Goal: Subscribe to service/newsletter

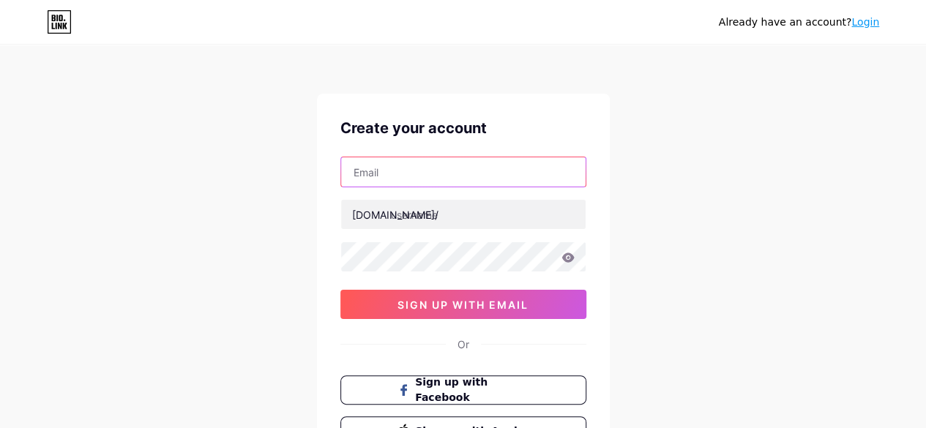
click at [433, 157] on input "text" at bounding box center [463, 171] width 245 height 29
paste input "[EMAIL_ADDRESS][DOMAIN_NAME]"
type input "[EMAIL_ADDRESS][DOMAIN_NAME]"
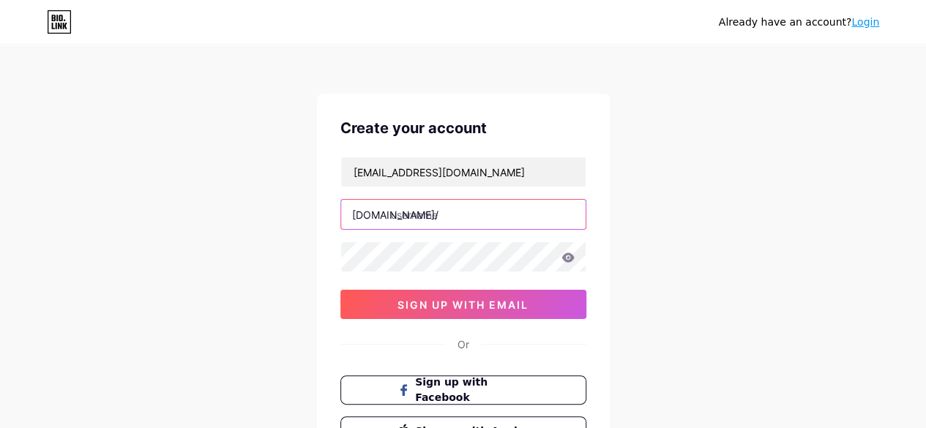
click at [398, 210] on input "text" at bounding box center [463, 214] width 245 height 29
paste input "newyorkyankeesshirt"
type input "newyorkyankeesshirt"
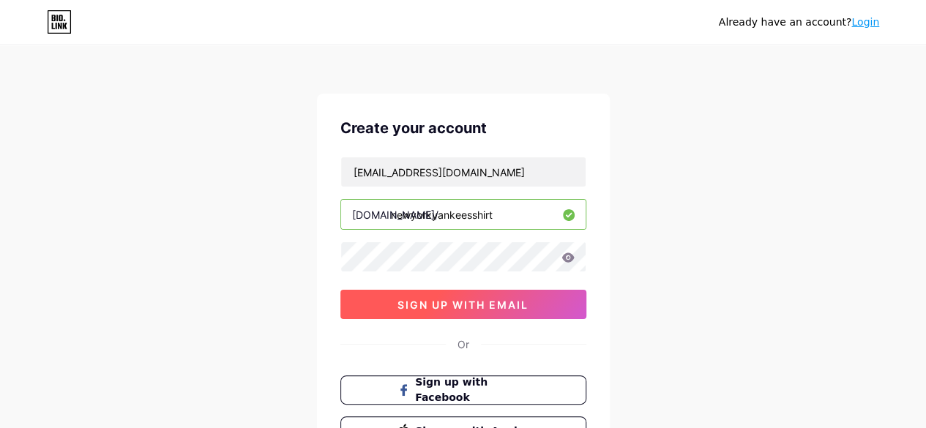
click at [400, 304] on span "sign up with email" at bounding box center [463, 305] width 131 height 12
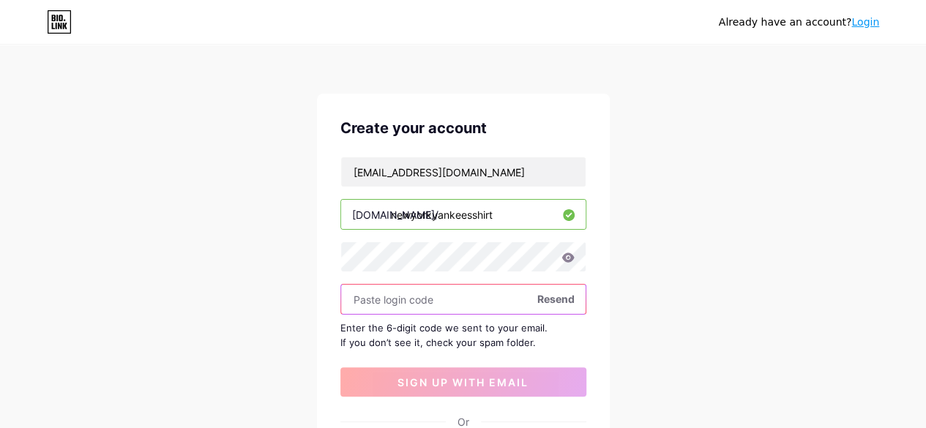
paste input "493936"
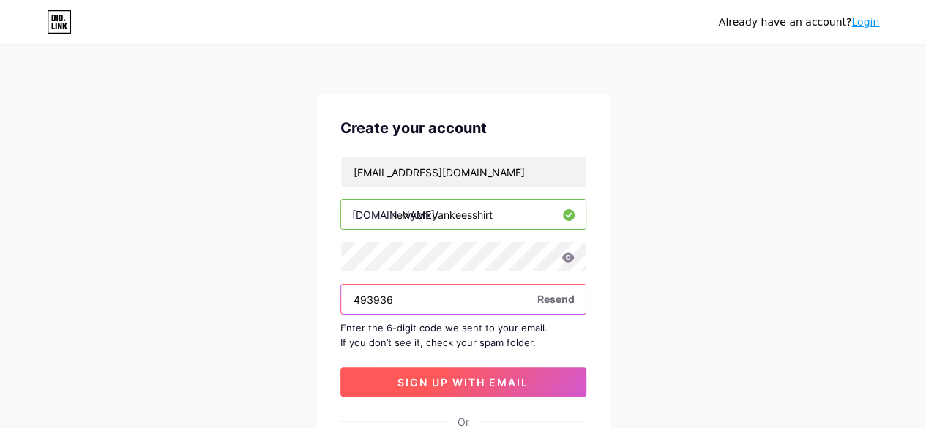
type input "493936"
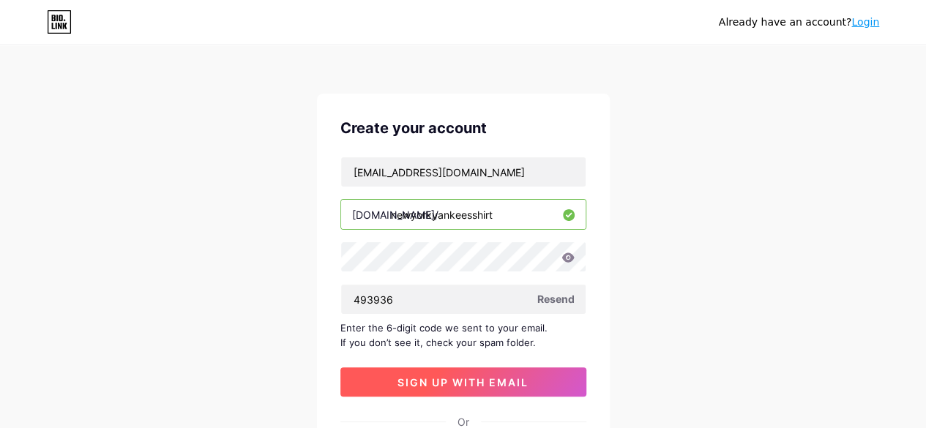
click at [436, 384] on span "sign up with email" at bounding box center [463, 382] width 131 height 12
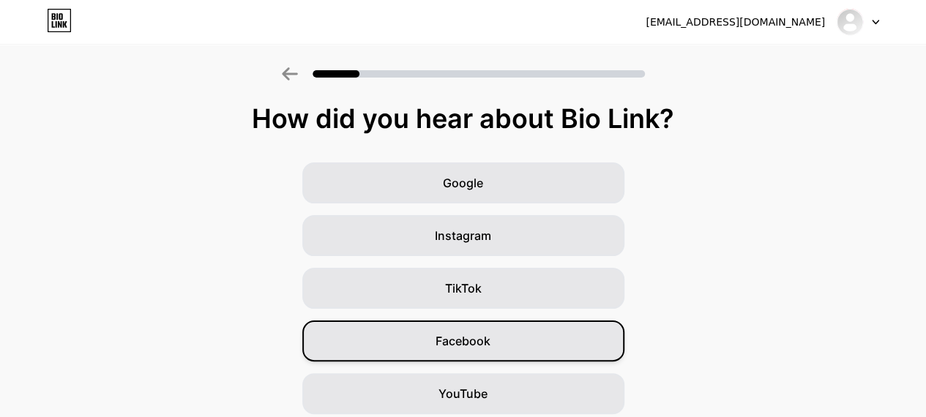
scroll to position [214, 0]
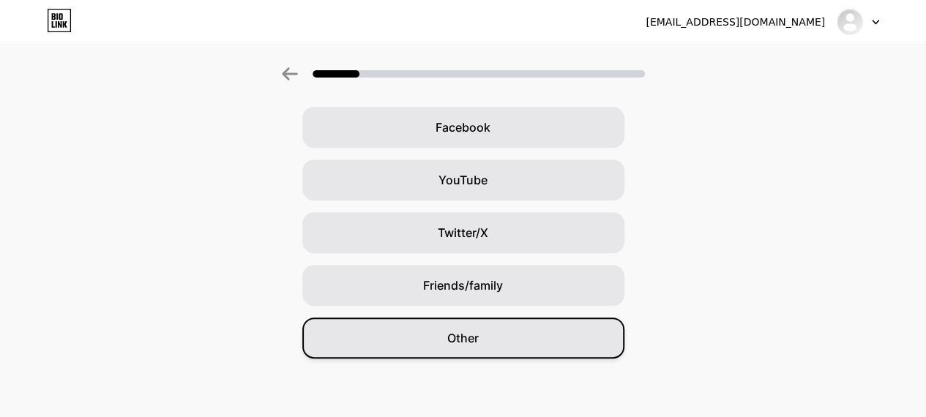
click at [510, 353] on div "Other" at bounding box center [463, 338] width 322 height 41
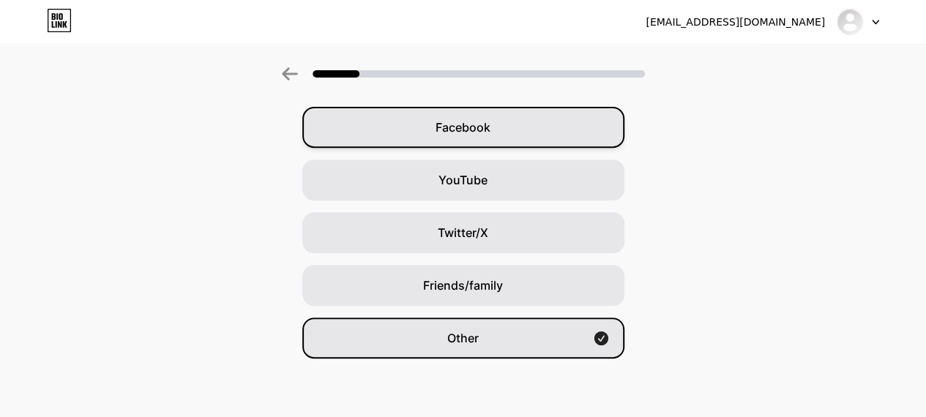
scroll to position [0, 0]
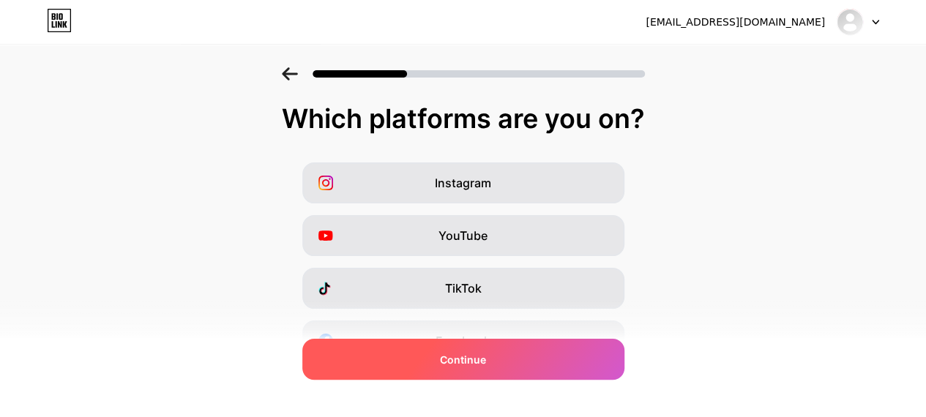
click at [486, 364] on span "Continue" at bounding box center [463, 359] width 46 height 15
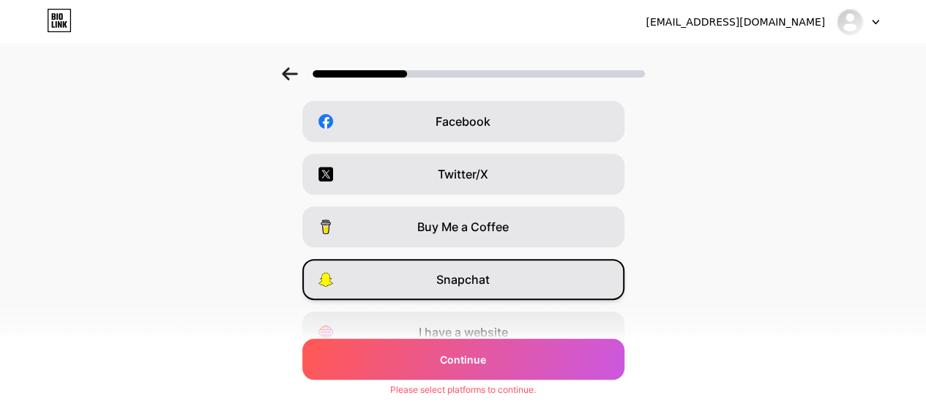
scroll to position [287, 0]
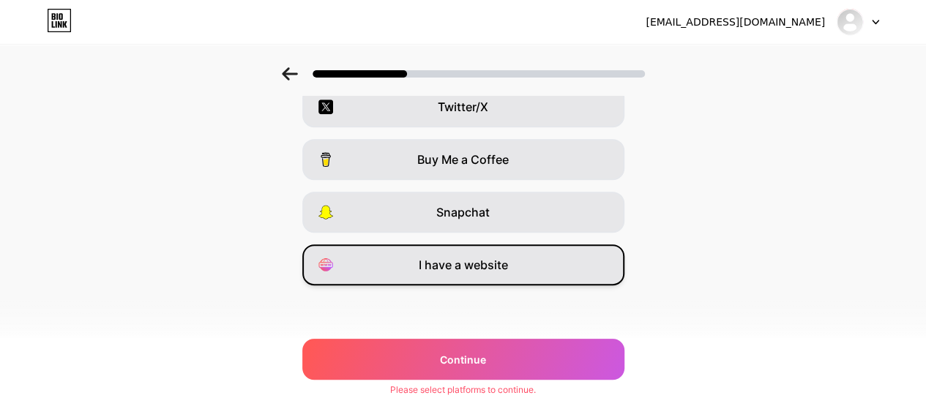
click at [521, 264] on div "I have a website" at bounding box center [463, 265] width 322 height 41
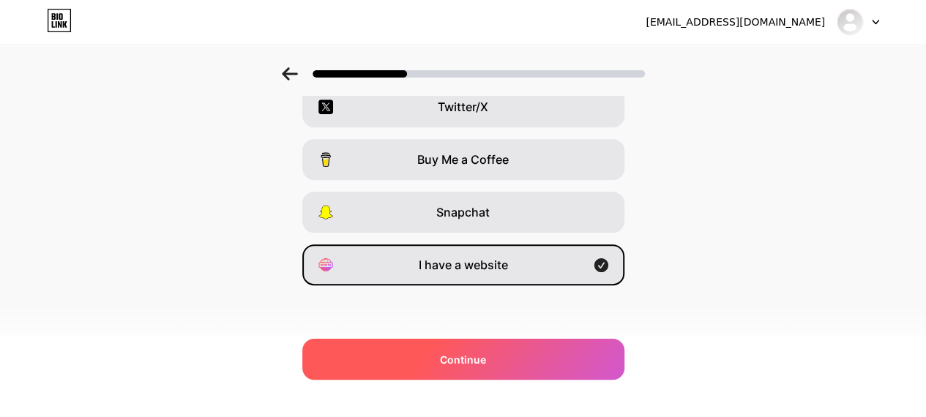
click at [523, 363] on div "Continue" at bounding box center [463, 359] width 322 height 41
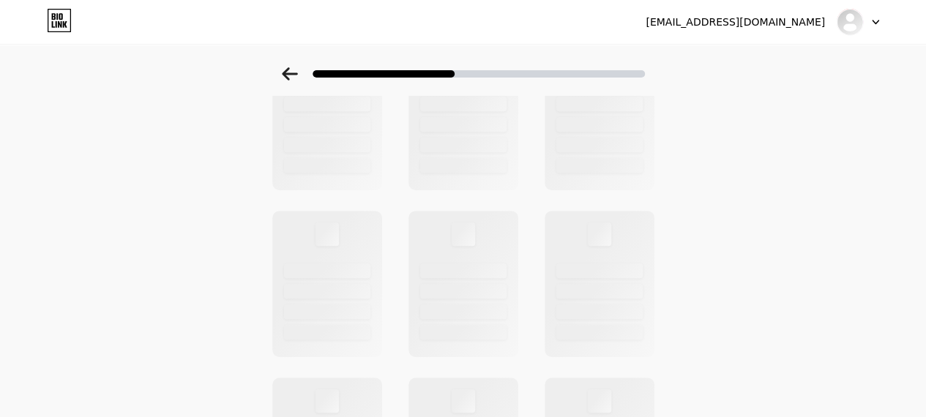
scroll to position [0, 0]
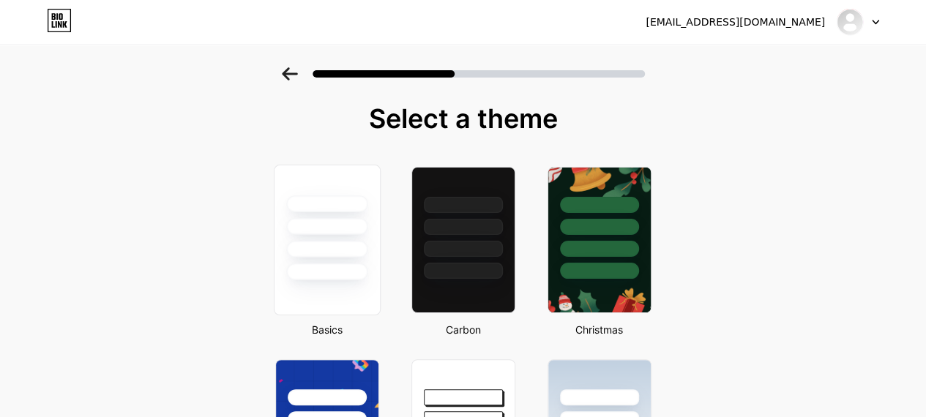
click at [332, 248] on div at bounding box center [326, 249] width 81 height 17
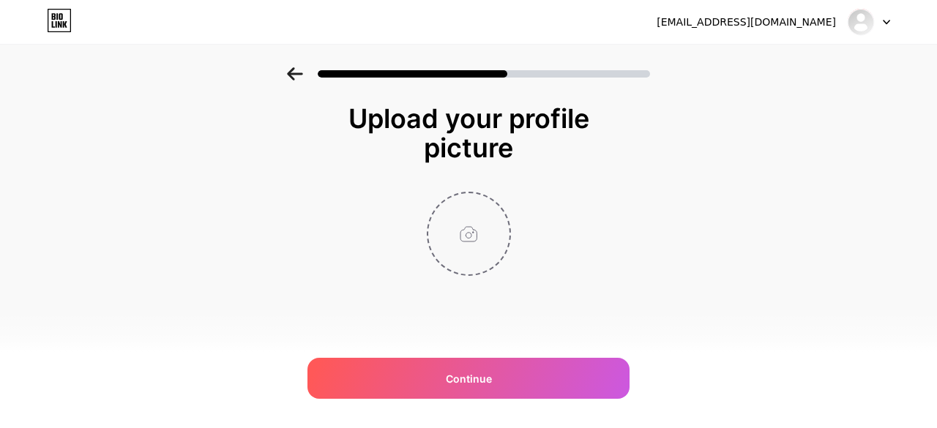
click at [475, 249] on input "file" at bounding box center [468, 233] width 81 height 81
type input "C:\fakepath\new-york-yankees-x-lou-gehrig-day-signature-2025-hoodie6759.jpg"
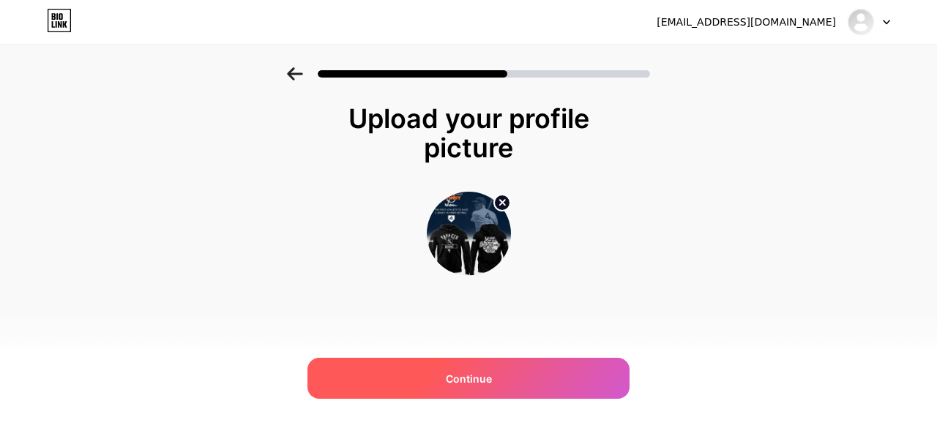
click at [407, 367] on div "Continue" at bounding box center [469, 378] width 322 height 41
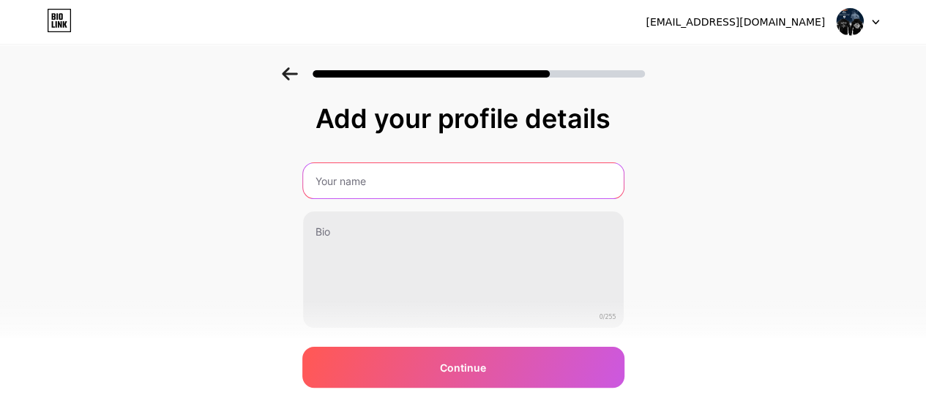
click at [406, 168] on input "text" at bounding box center [463, 180] width 321 height 35
paste input "Why Is the [US_STATE] Yankees Shirt a Timeless Classic?"
type input "Why Is the [US_STATE] Yankees Shirt a Timeless Classic?"
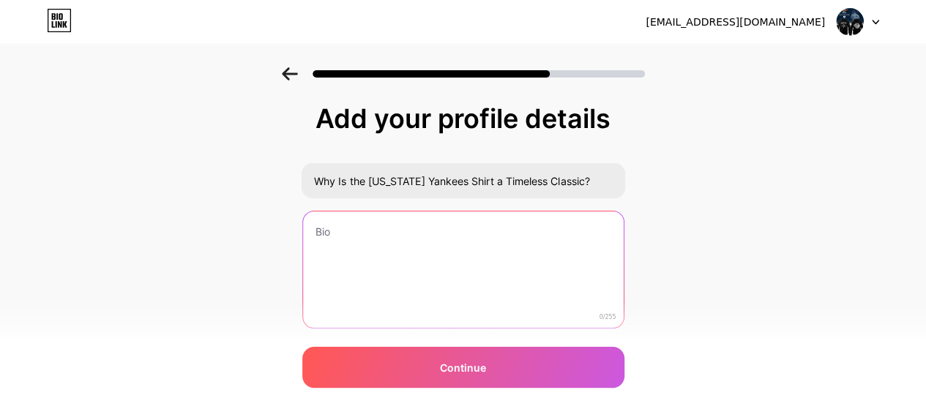
click at [413, 299] on textarea at bounding box center [463, 271] width 321 height 118
paste textarea "The [US_STATE] Yankees shirt is more than just a piece of sports apparel—it is …"
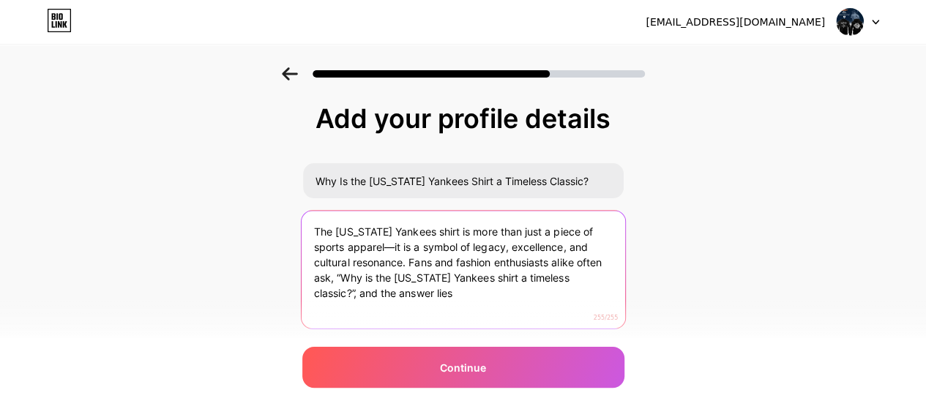
click at [309, 292] on textarea "The [US_STATE] Yankees shirt is more than just a piece of sports apparel—it is …" at bounding box center [463, 270] width 324 height 119
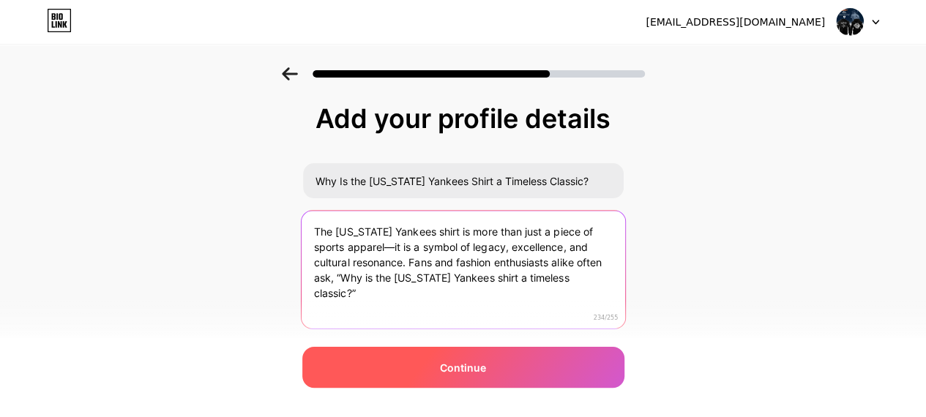
type textarea "The [US_STATE] Yankees shirt is more than just a piece of sports apparel—it is …"
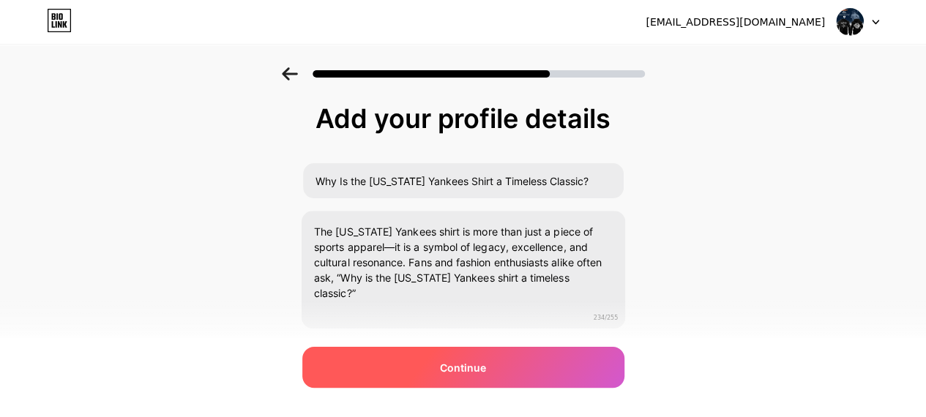
click at [417, 360] on div "Continue" at bounding box center [463, 367] width 322 height 41
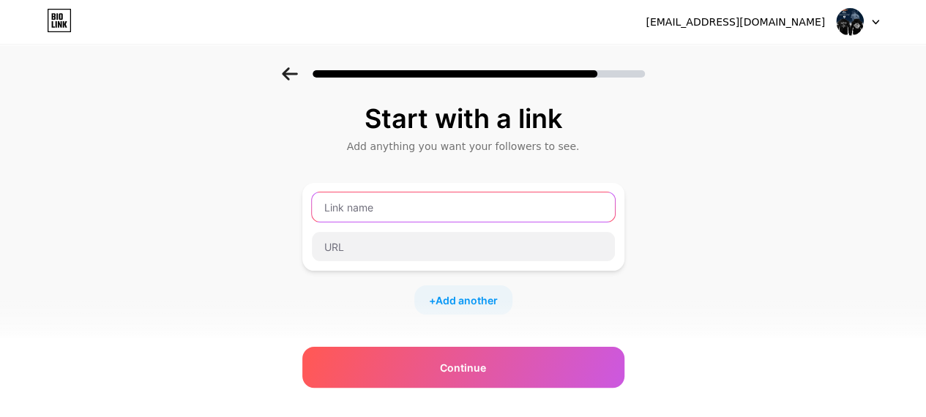
click at [477, 213] on input "text" at bounding box center [463, 207] width 303 height 29
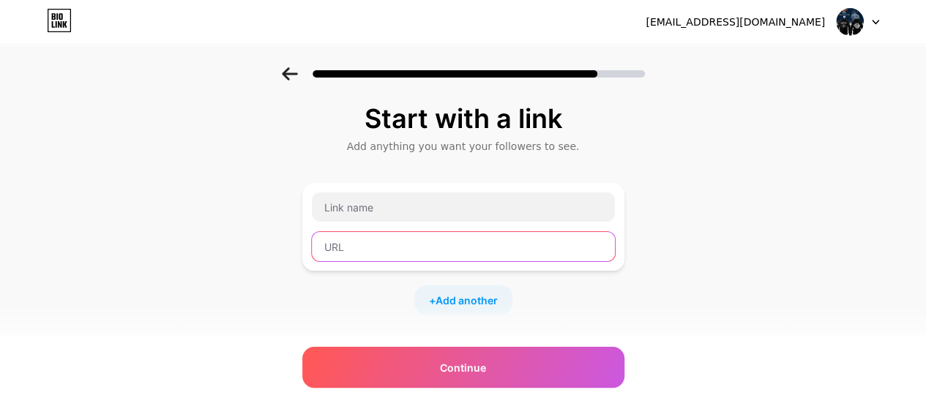
click at [423, 244] on input "text" at bounding box center [463, 246] width 303 height 29
paste input "[URL][DOMAIN_NAME]"
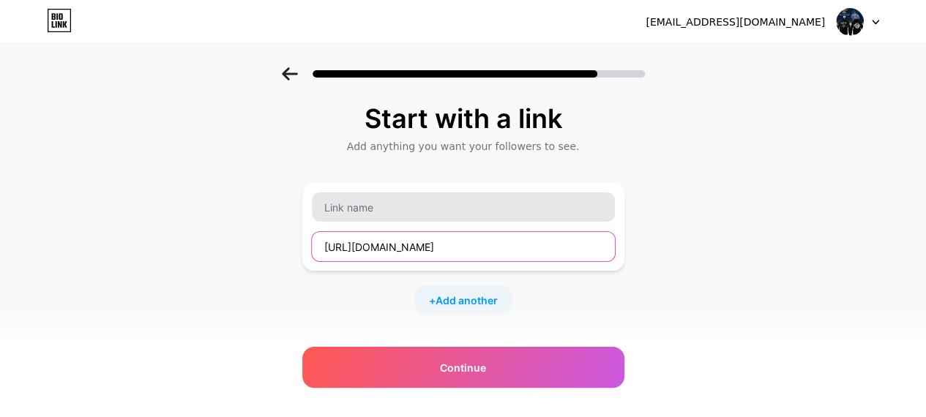
type input "[URL][DOMAIN_NAME]"
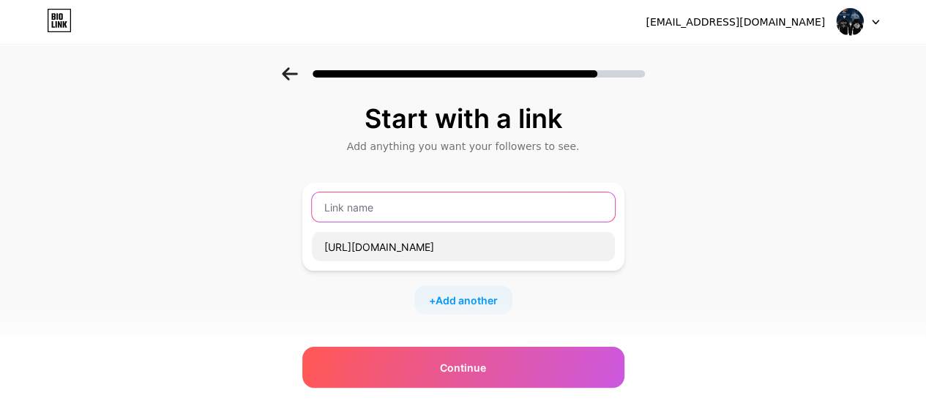
click at [384, 203] on input "text" at bounding box center [463, 207] width 303 height 29
paste input "[US_STATE] Yankees Shirt"
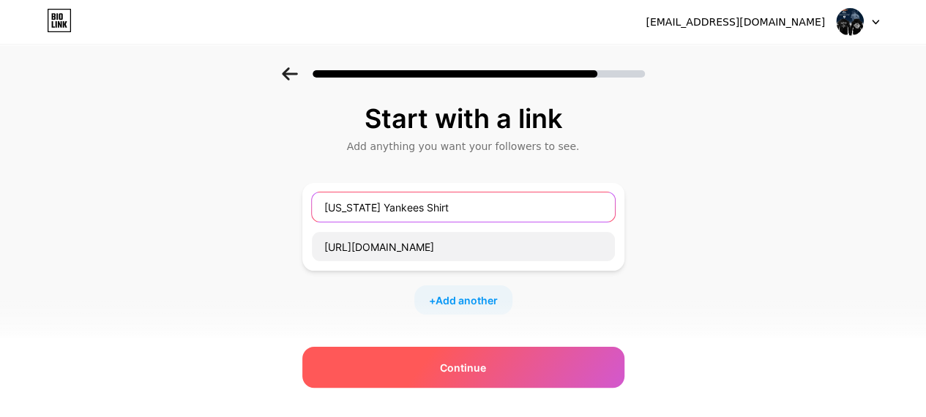
type input "[US_STATE] Yankees Shirt"
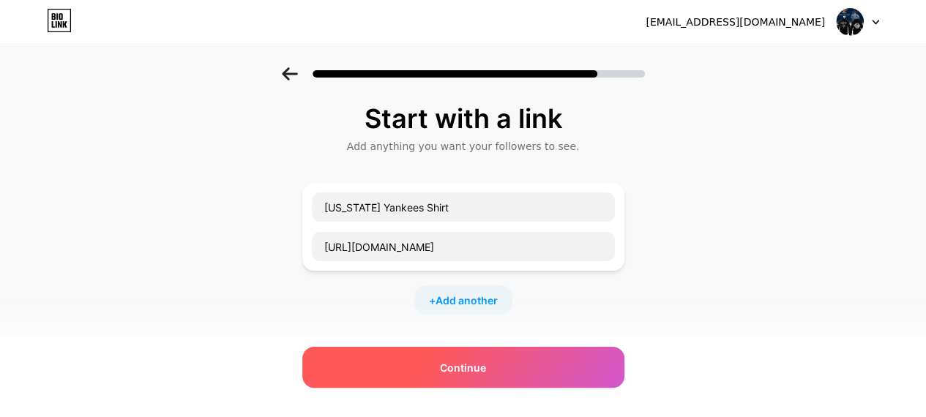
click at [479, 367] on span "Continue" at bounding box center [463, 367] width 46 height 15
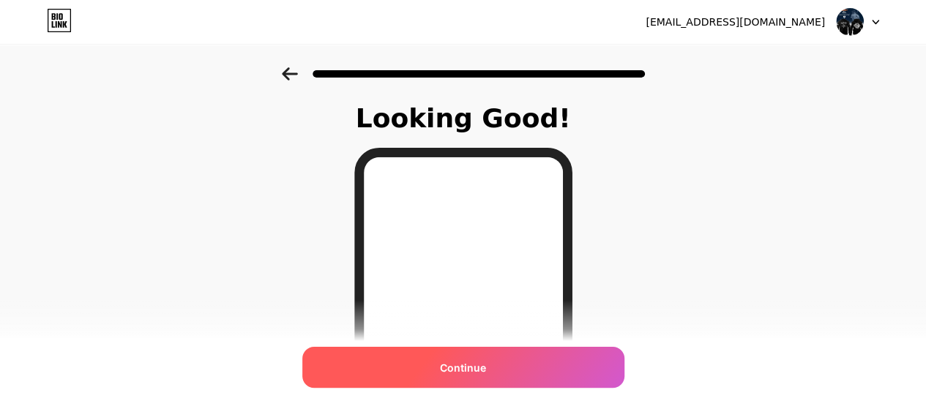
click at [505, 371] on div "Continue" at bounding box center [463, 367] width 322 height 41
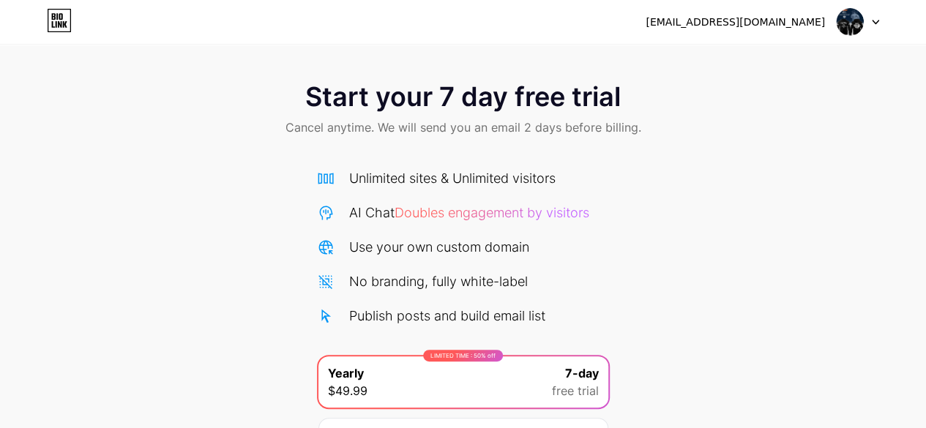
scroll to position [160, 0]
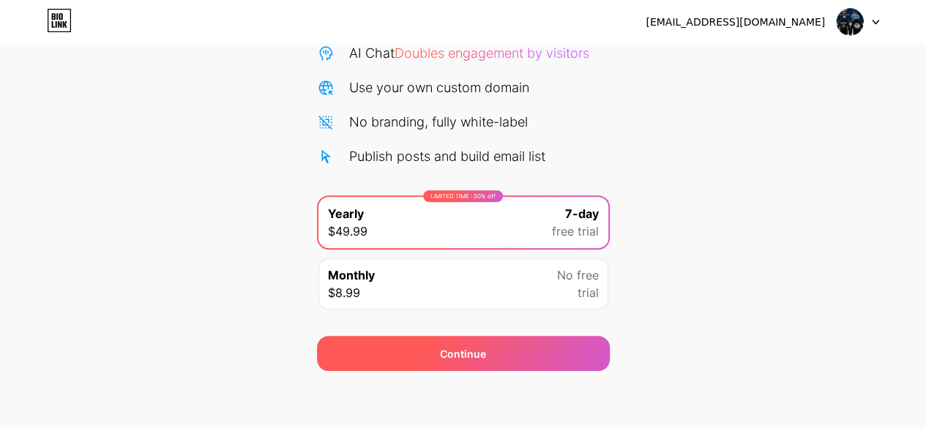
click at [545, 348] on div "Continue" at bounding box center [463, 353] width 293 height 35
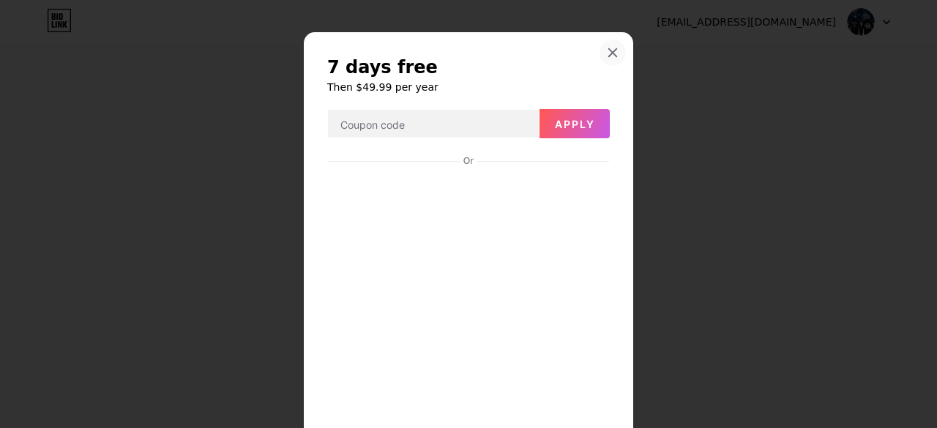
click at [615, 51] on div at bounding box center [613, 53] width 26 height 26
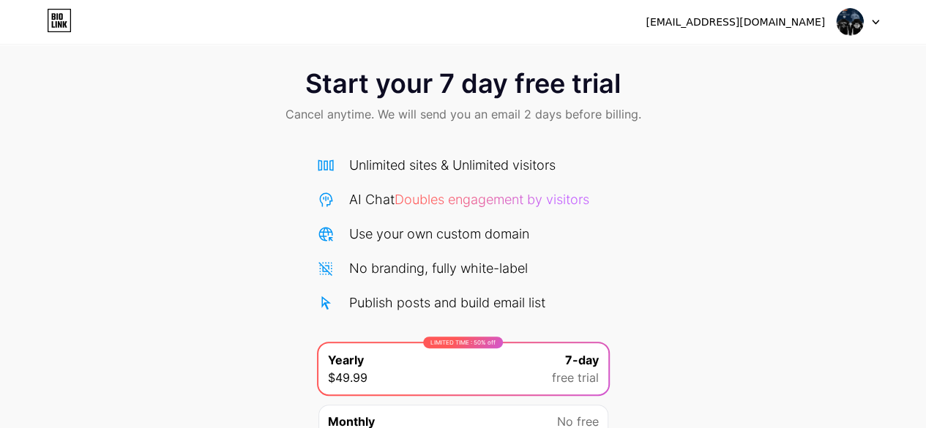
scroll to position [0, 0]
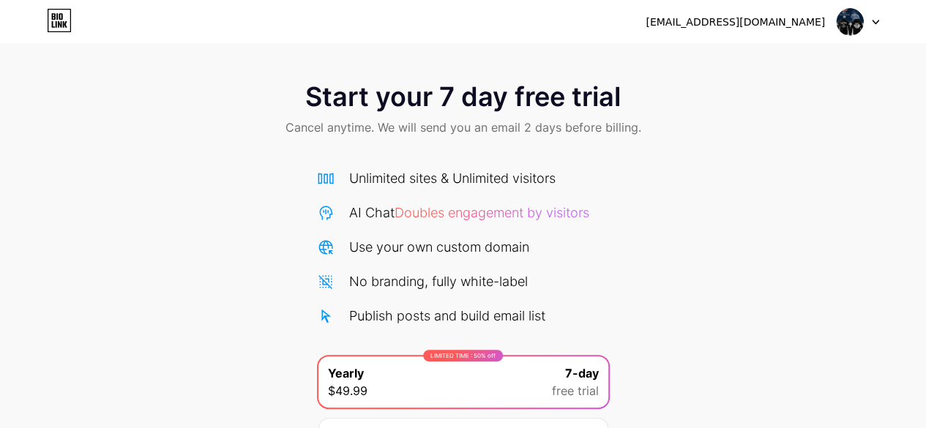
click at [788, 21] on div "[EMAIL_ADDRESS][DOMAIN_NAME]" at bounding box center [735, 22] width 179 height 15
click at [870, 26] on div at bounding box center [858, 22] width 42 height 26
click at [844, 14] on img at bounding box center [850, 22] width 28 height 28
drag, startPoint x: 382, startPoint y: 112, endPoint x: 275, endPoint y: 67, distance: 116.8
click at [371, 95] on div "Start your 7 day free trial Cancel anytime. We will send you an email 2 days be…" at bounding box center [463, 110] width 926 height 86
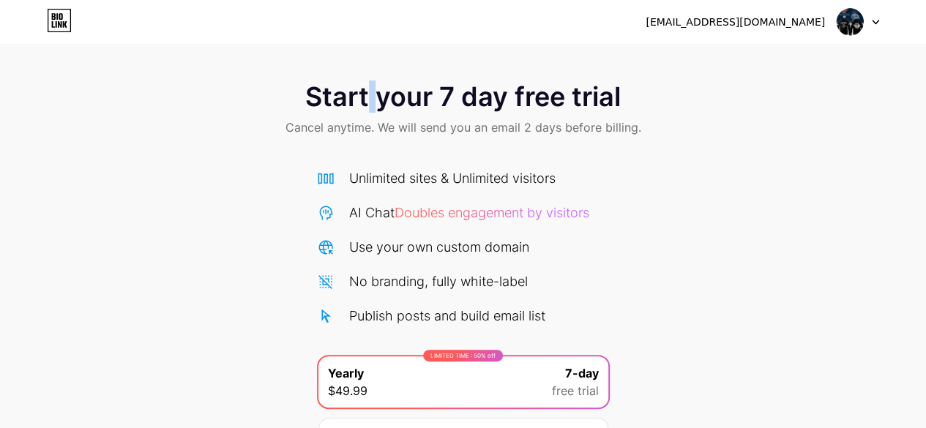
click at [66, 20] on icon at bounding box center [59, 20] width 25 height 23
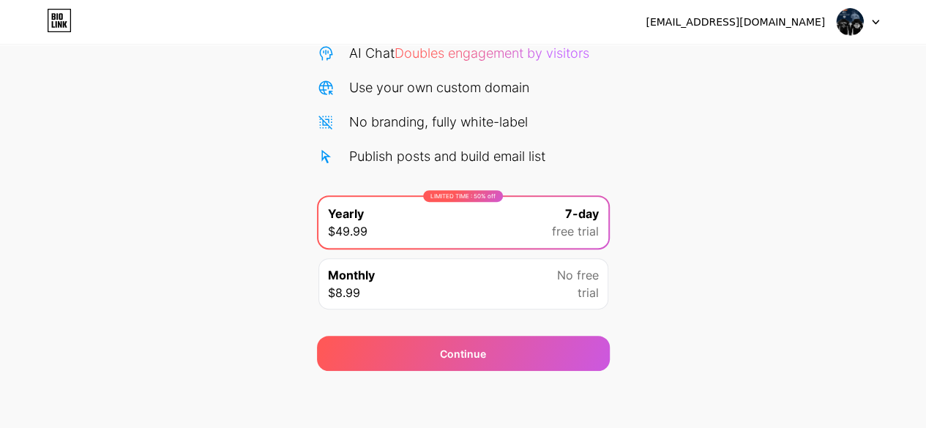
click at [565, 199] on div "LIMITED TIME : 50% off Yearly $49.99 7-day free trial" at bounding box center [464, 222] width 290 height 51
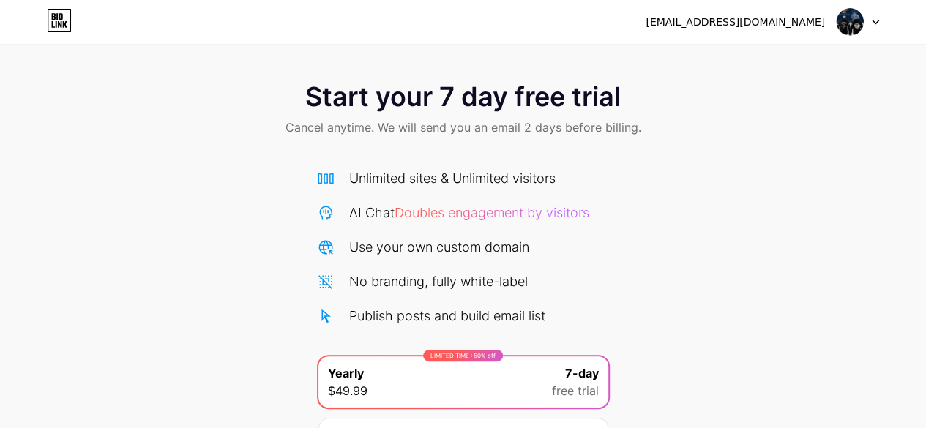
click at [771, 26] on div "[EMAIL_ADDRESS][DOMAIN_NAME]" at bounding box center [735, 22] width 179 height 15
click at [875, 20] on icon at bounding box center [875, 22] width 7 height 5
click at [45, 23] on div "[EMAIL_ADDRESS][DOMAIN_NAME] Logout" at bounding box center [463, 22] width 926 height 26
click at [359, 101] on span "Start your 7 day free trial" at bounding box center [463, 96] width 316 height 29
click at [467, 101] on span "Start your 7 day free trial" at bounding box center [463, 96] width 316 height 29
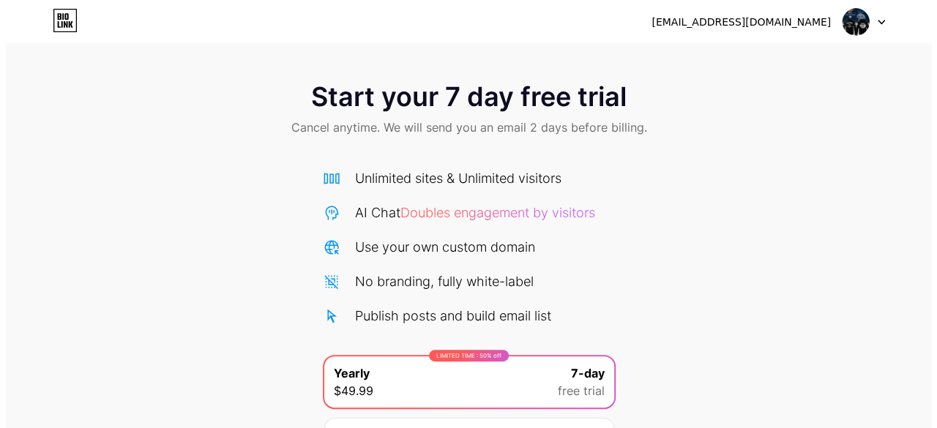
scroll to position [160, 0]
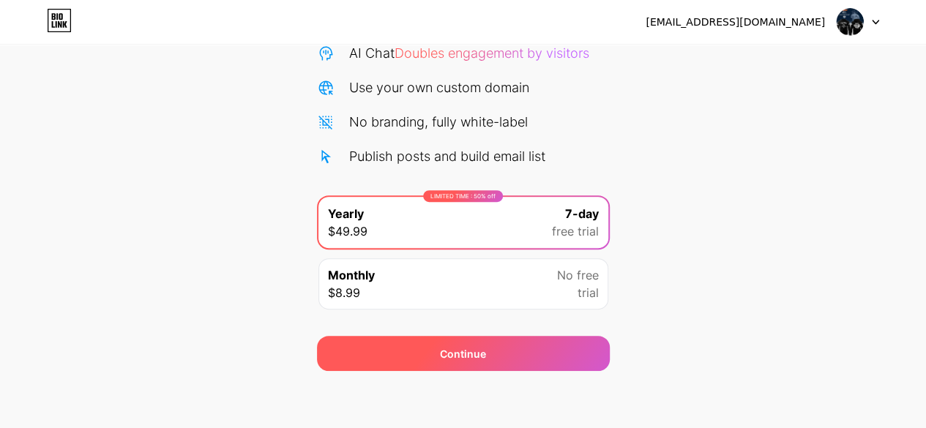
click at [514, 352] on div "Continue" at bounding box center [463, 353] width 293 height 35
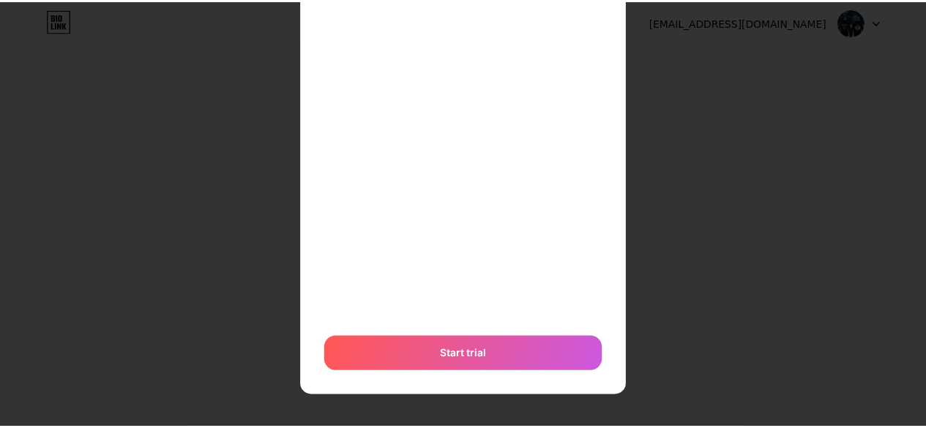
scroll to position [0, 0]
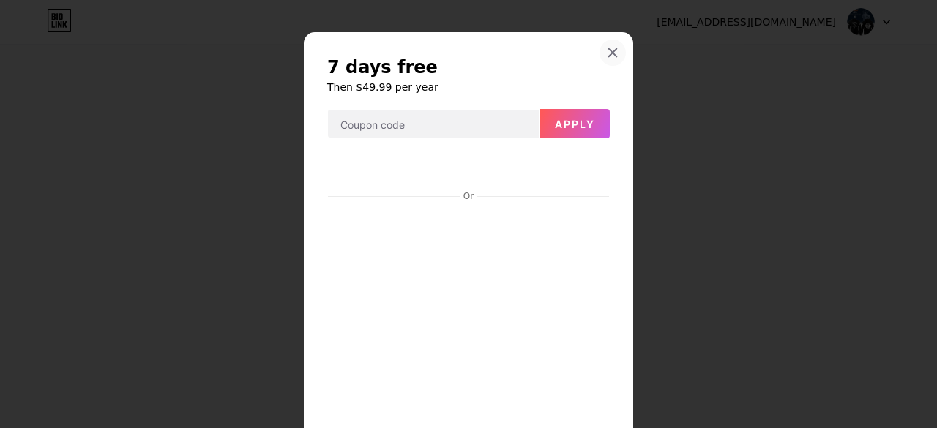
click at [613, 53] on div at bounding box center [613, 53] width 26 height 26
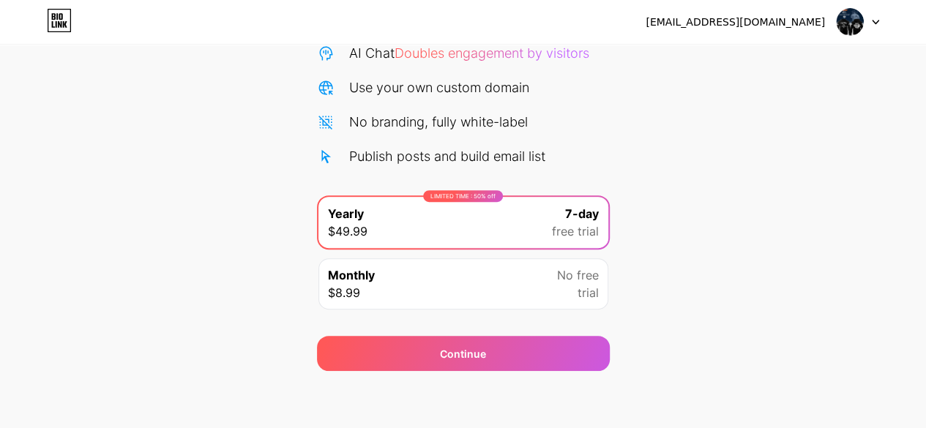
click at [674, 40] on div "[EMAIL_ADDRESS][DOMAIN_NAME] Logout" at bounding box center [463, 22] width 926 height 44
click at [712, 29] on div "[EMAIL_ADDRESS][DOMAIN_NAME]" at bounding box center [735, 22] width 179 height 15
click at [714, 21] on div "[EMAIL_ADDRESS][DOMAIN_NAME]" at bounding box center [735, 22] width 179 height 15
click at [867, 24] on div at bounding box center [858, 22] width 42 height 26
